Goal: Task Accomplishment & Management: Manage account settings

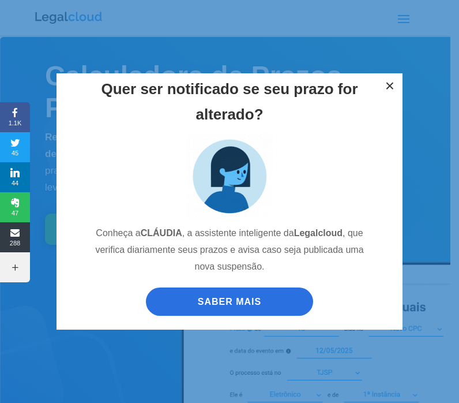
click at [392, 85] on button "×" at bounding box center [389, 85] width 25 height 25
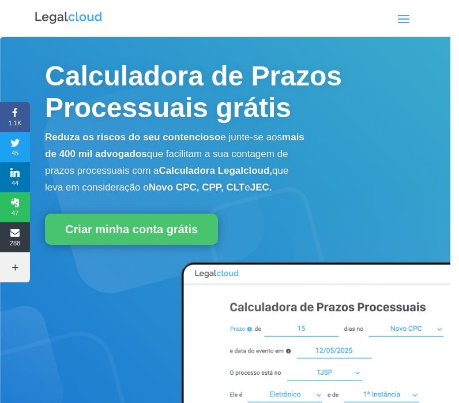
click at [404, 21] on div "Quer ser notificado se seu prazo for alterado? Conheça a [PERSON_NAME] , a assi…" at bounding box center [229, 201] width 459 height 403
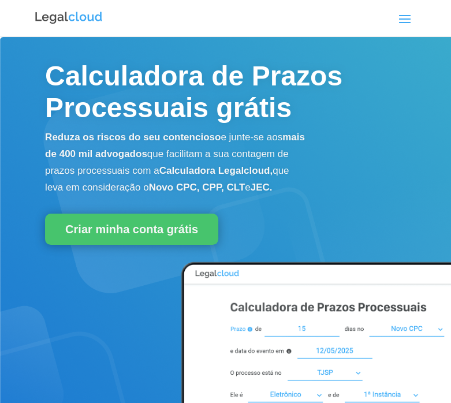
click at [404, 21] on span at bounding box center [404, 18] width 18 height 18
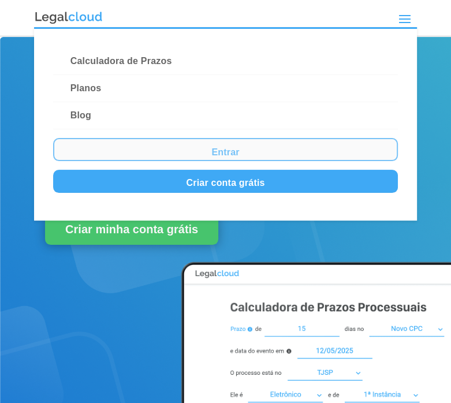
click at [212, 156] on link "Entrar" at bounding box center [225, 149] width 344 height 23
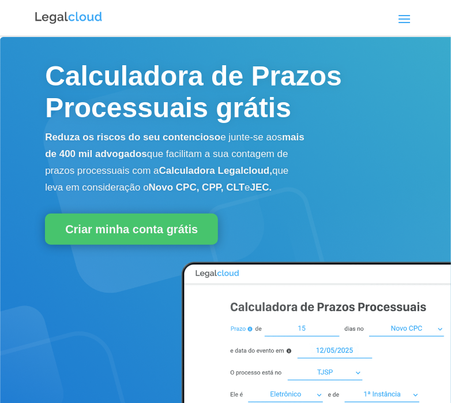
click at [409, 23] on span at bounding box center [404, 18] width 18 height 18
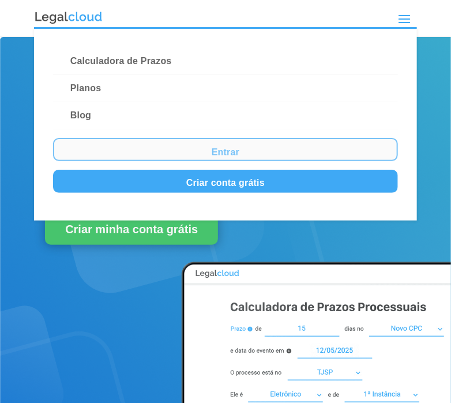
click at [353, 138] on link "Entrar" at bounding box center [225, 149] width 345 height 23
